Goal: Task Accomplishment & Management: Manage account settings

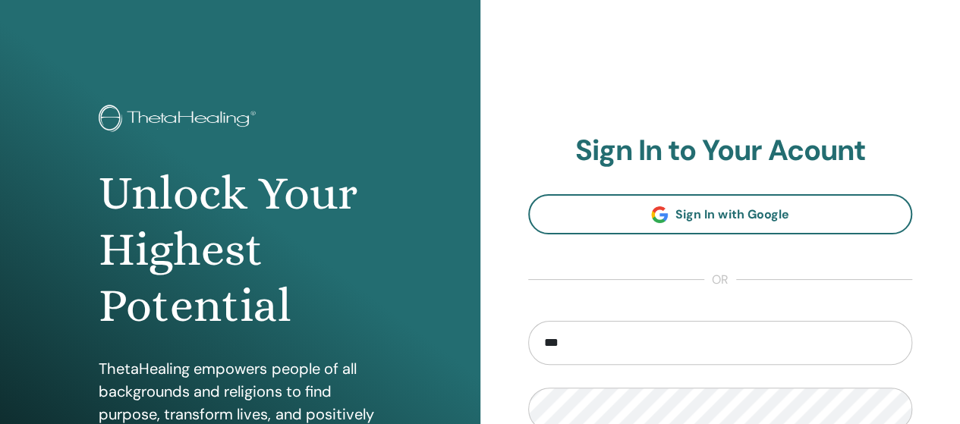
type input "**********"
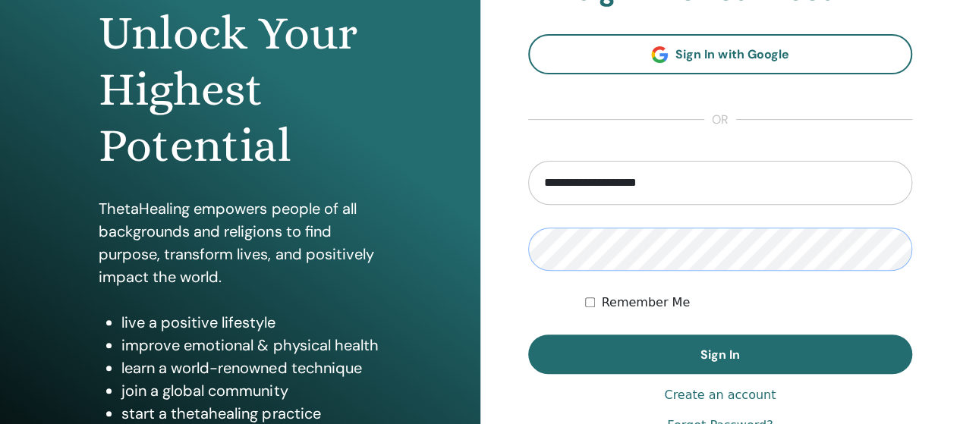
scroll to position [161, 0]
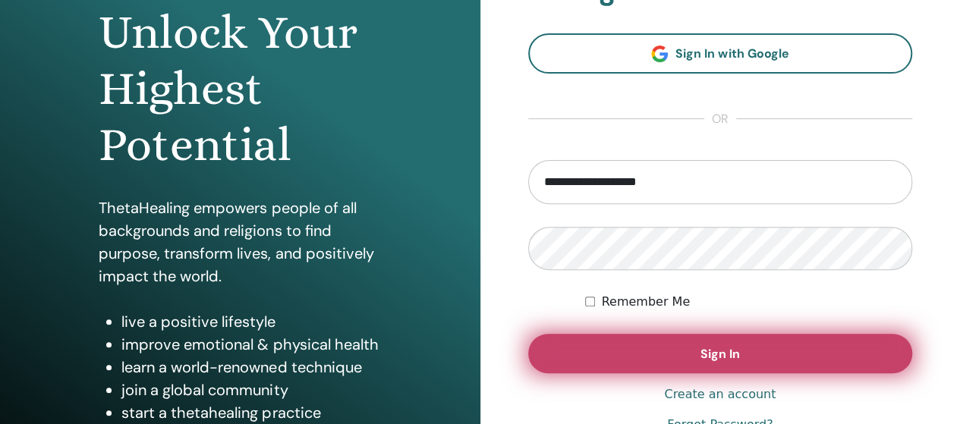
click at [748, 351] on button "Sign In" at bounding box center [720, 353] width 385 height 39
